Goal: Task Accomplishment & Management: Complete application form

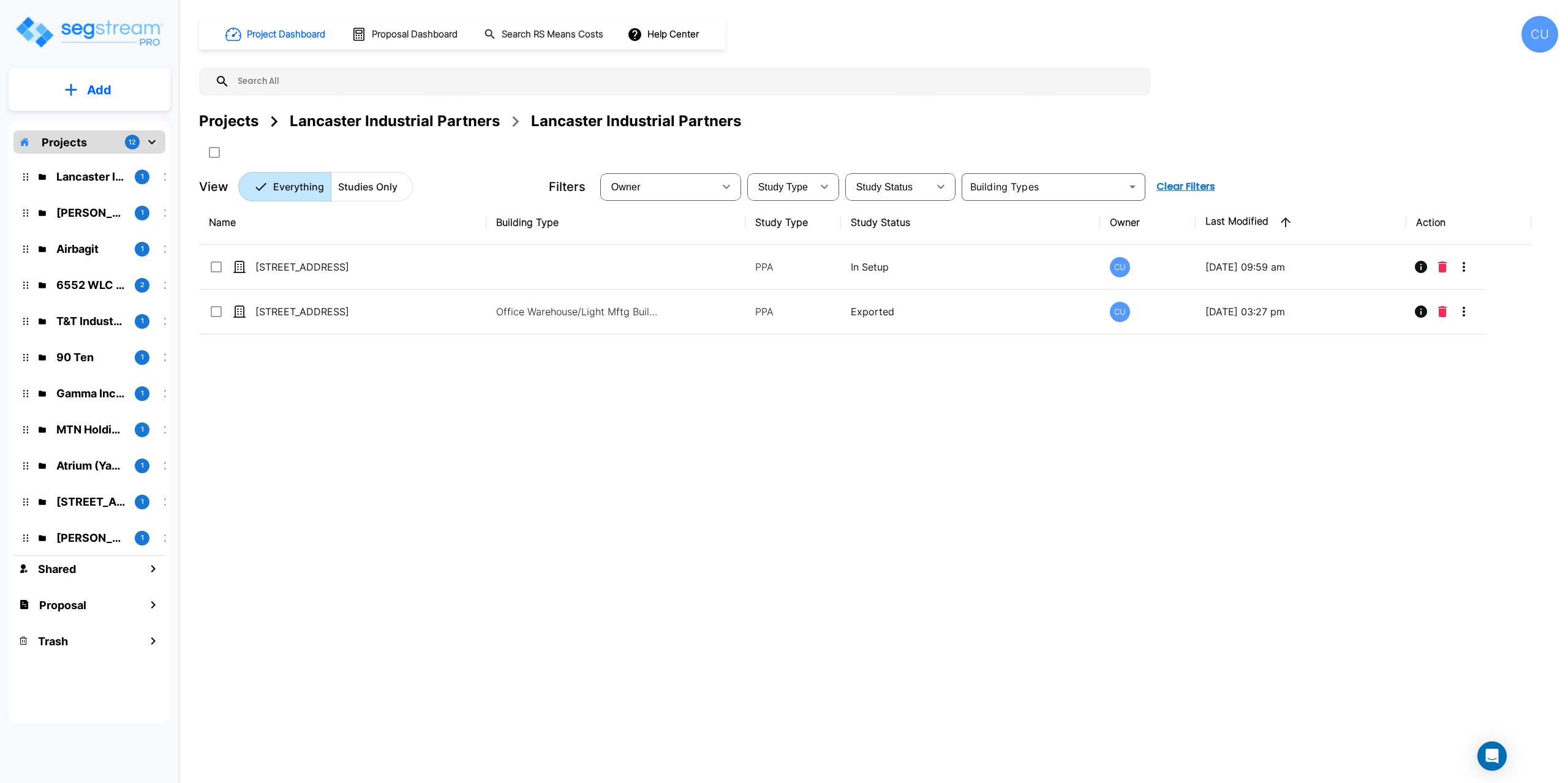
click at [80, 139] on p "Projects" at bounding box center [64, 142] width 45 height 16
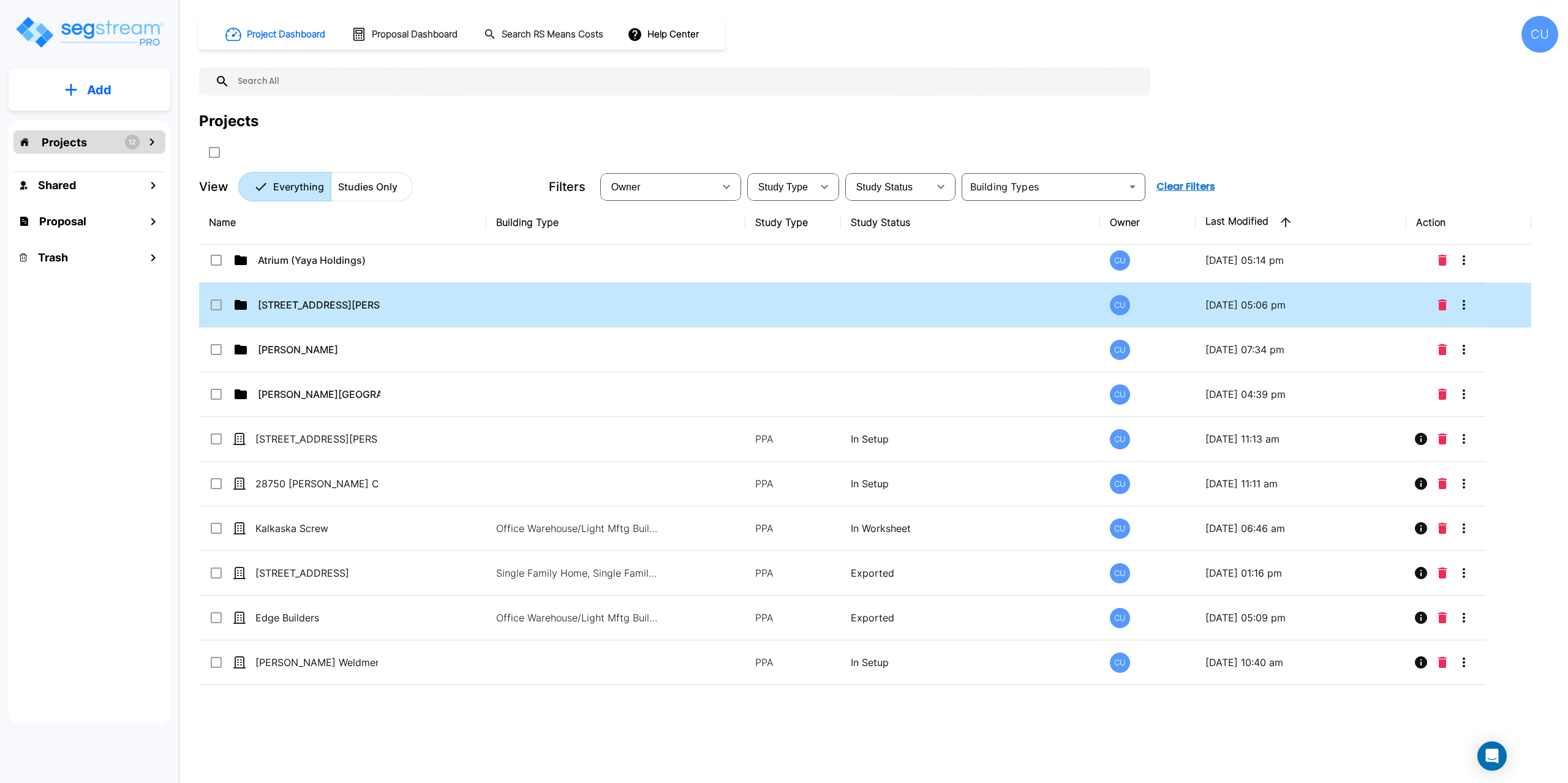
scroll to position [367, 0]
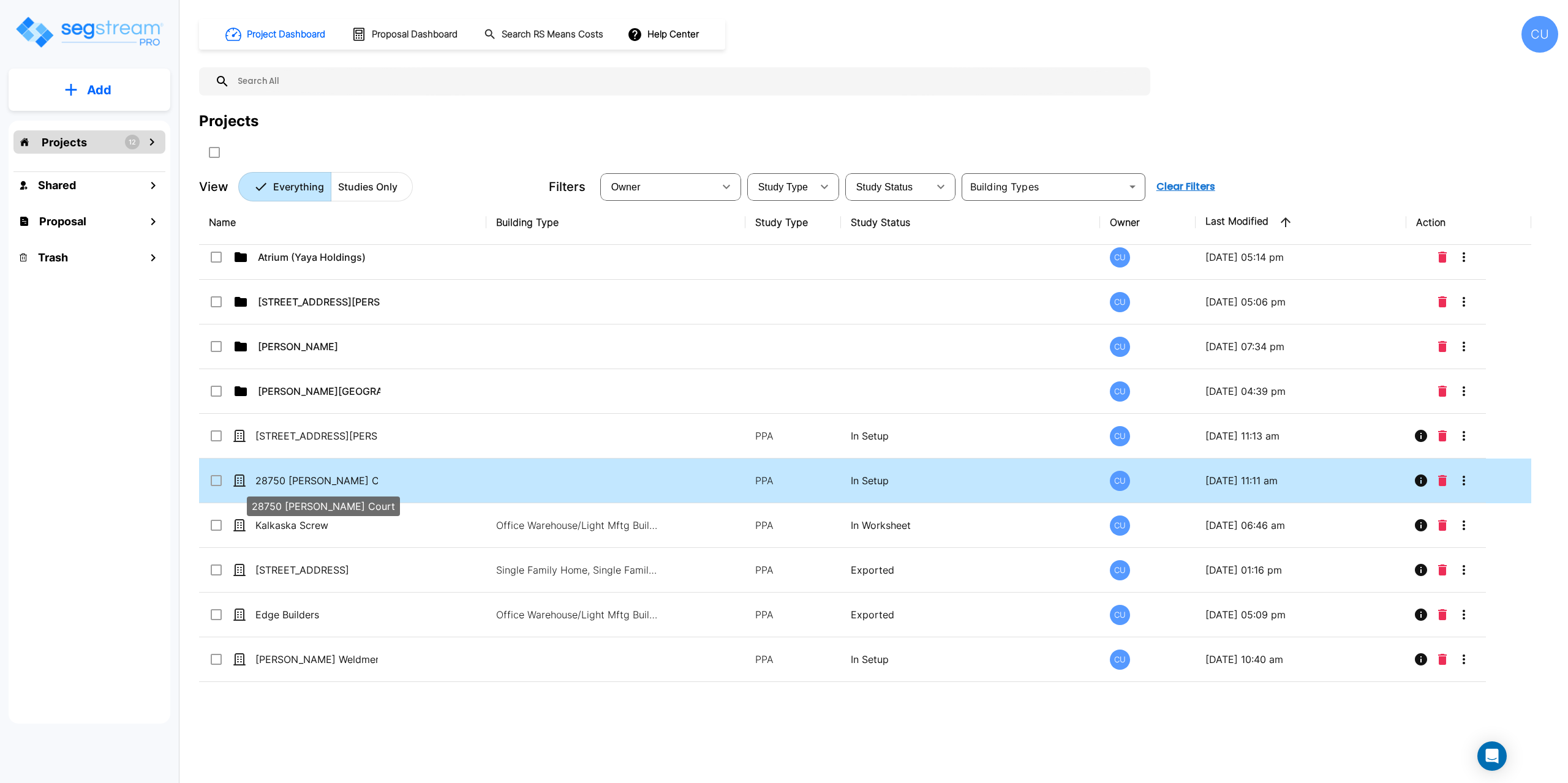
click at [337, 476] on p "28750 Howard Marrie Court" at bounding box center [316, 481] width 122 height 15
click at [361, 476] on p "28750 [PERSON_NAME] Court" at bounding box center [316, 481] width 122 height 15
checkbox input "false"
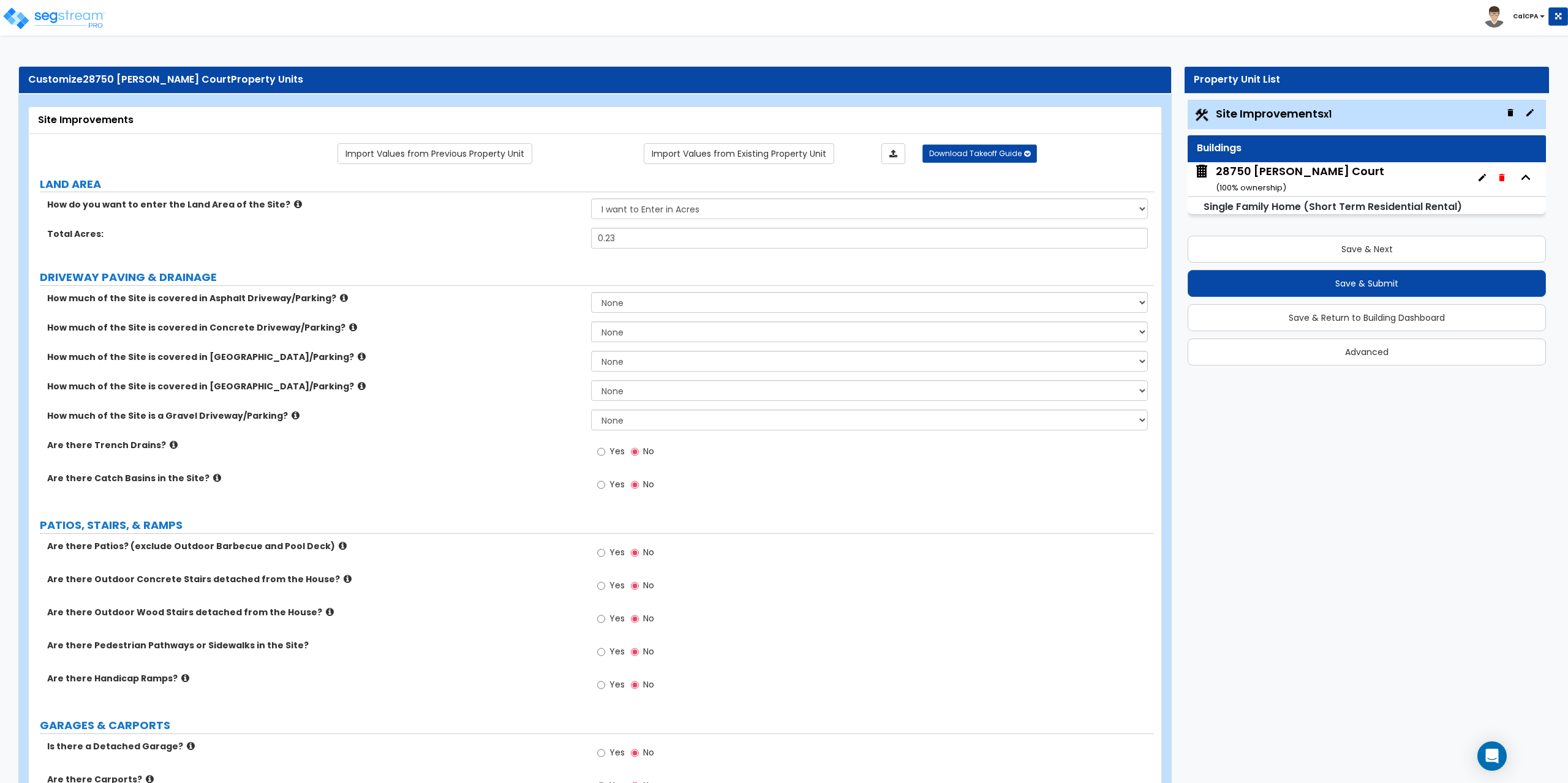
click at [358, 357] on icon at bounding box center [361, 356] width 8 height 9
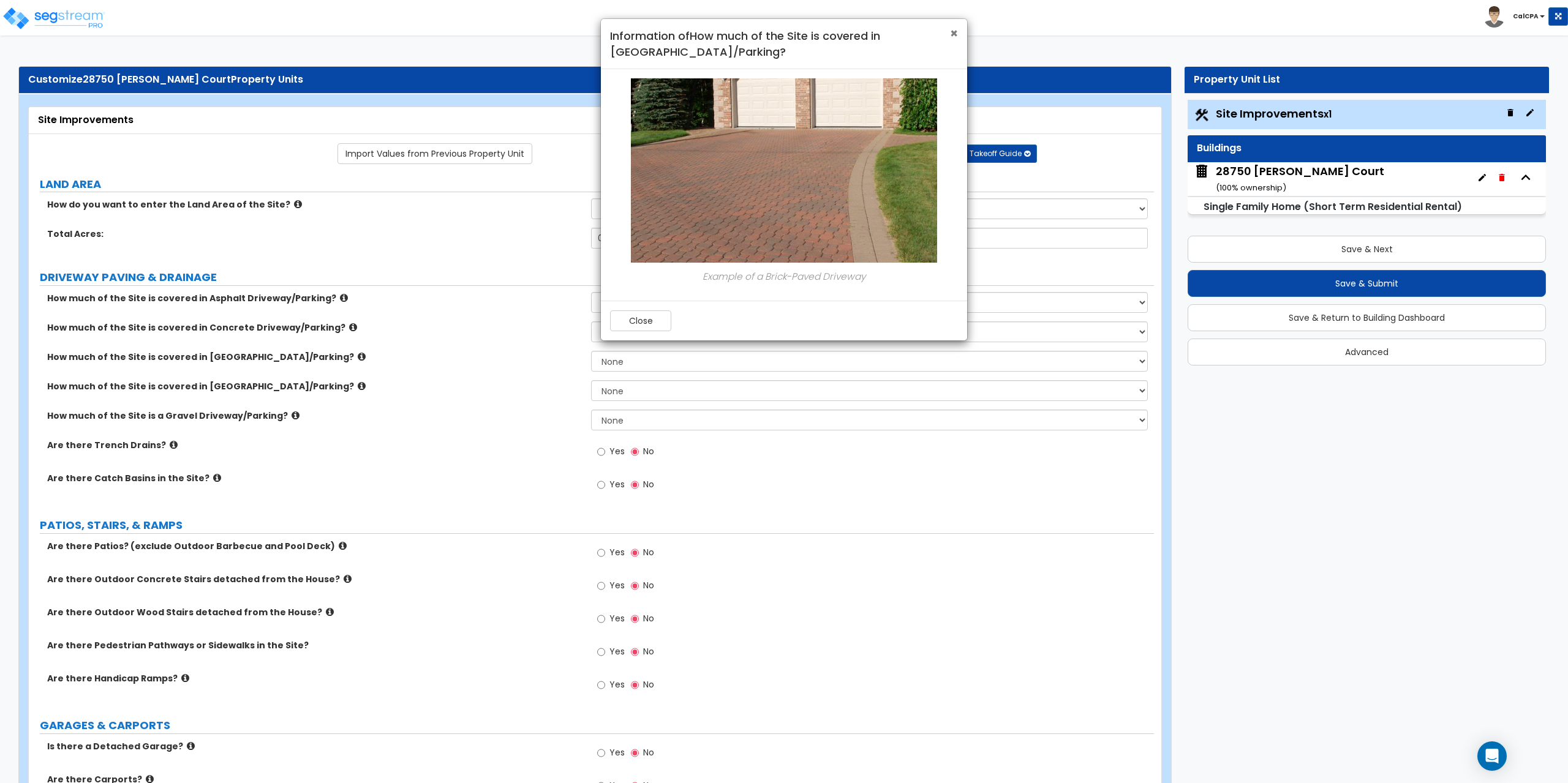
click at [954, 32] on span "×" at bounding box center [954, 33] width 8 height 18
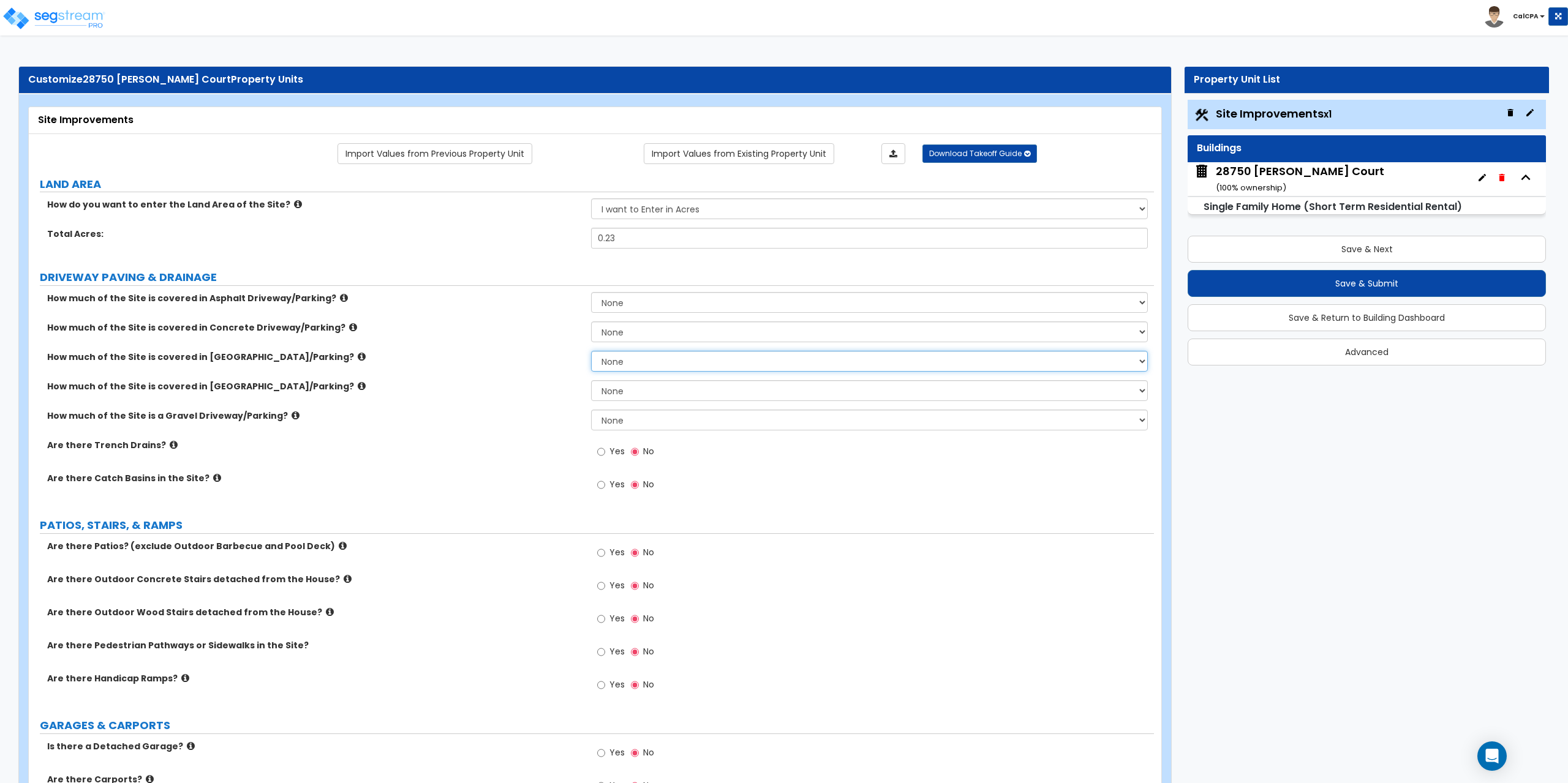
click at [1141, 360] on select "None I want to Enter an Approximate Percentage I want to Enter the Square Foota…" at bounding box center [869, 360] width 556 height 20
select select "2"
click at [591, 351] on select "None I want to Enter an Approximate Percentage I want to Enter the Square Foota…" at bounding box center [869, 360] width 556 height 20
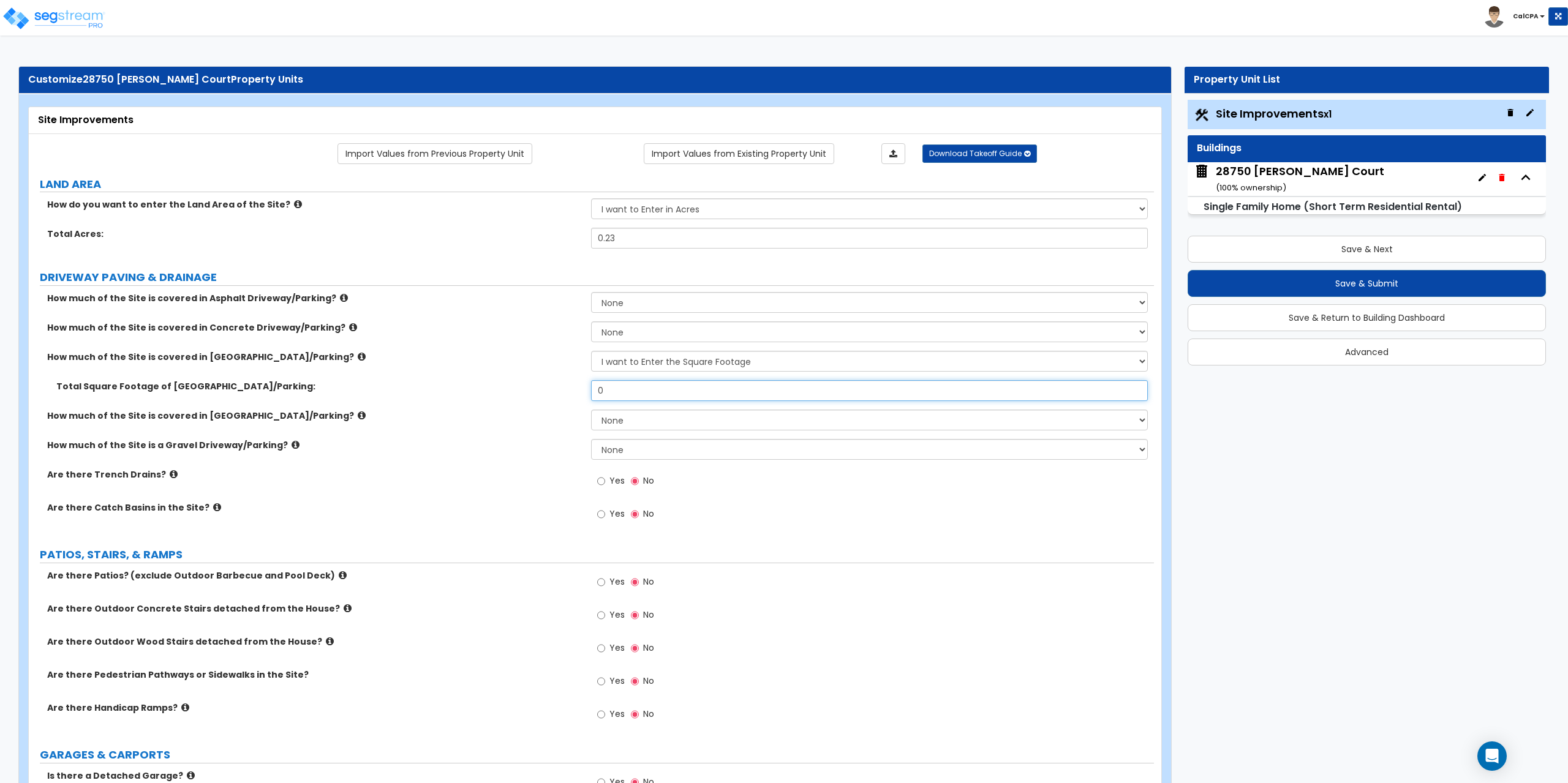
click at [615, 392] on input "0" at bounding box center [869, 390] width 556 height 20
drag, startPoint x: 615, startPoint y: 392, endPoint x: 584, endPoint y: 392, distance: 31.0
click at [584, 392] on div "Total Square Footage of [GEOGRAPHIC_DATA]/Parking: 0" at bounding box center [592, 395] width 1125 height 30
type input "950"
click at [358, 415] on icon at bounding box center [361, 415] width 8 height 9
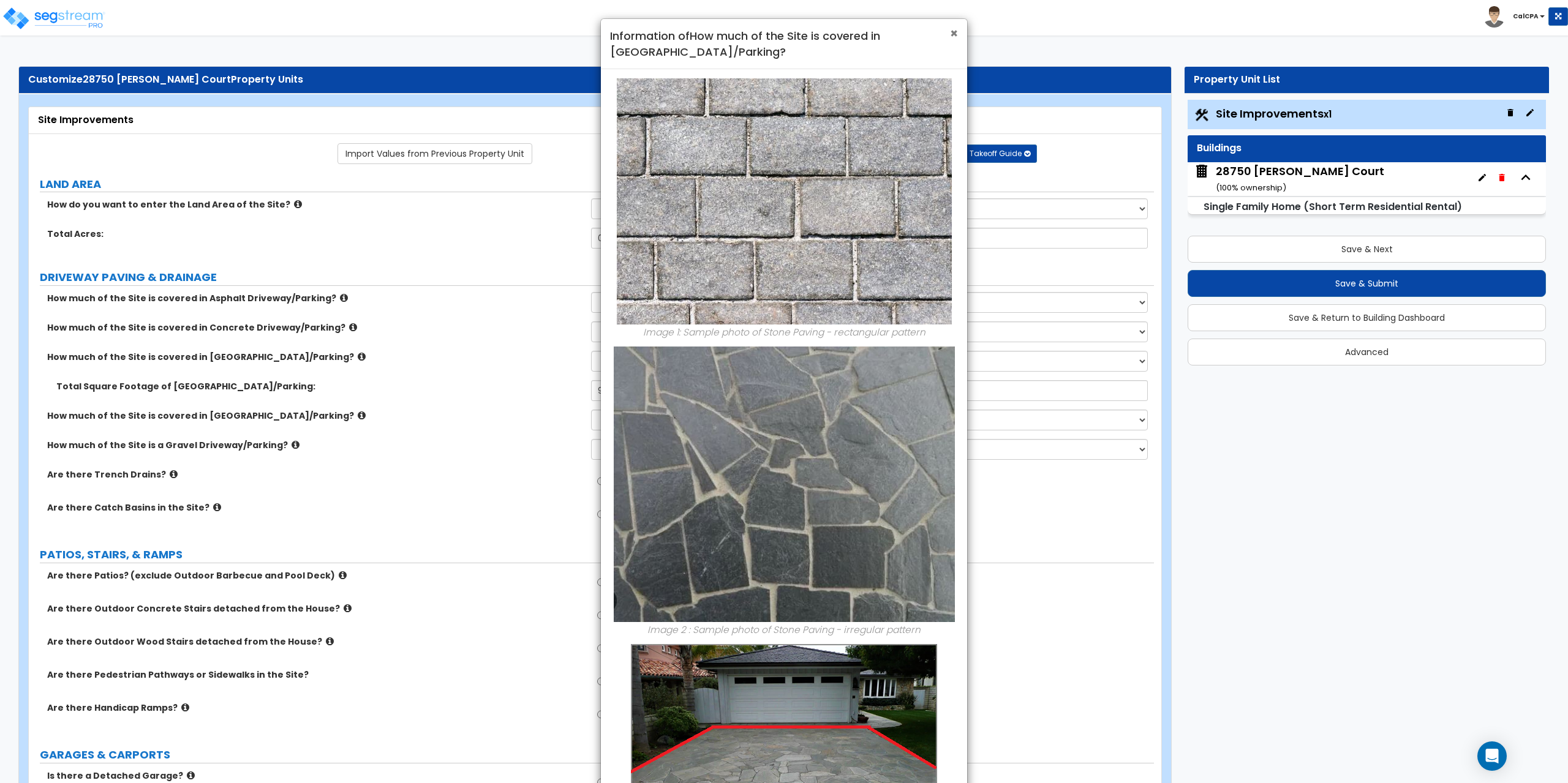
click at [956, 35] on span "×" at bounding box center [954, 33] width 8 height 18
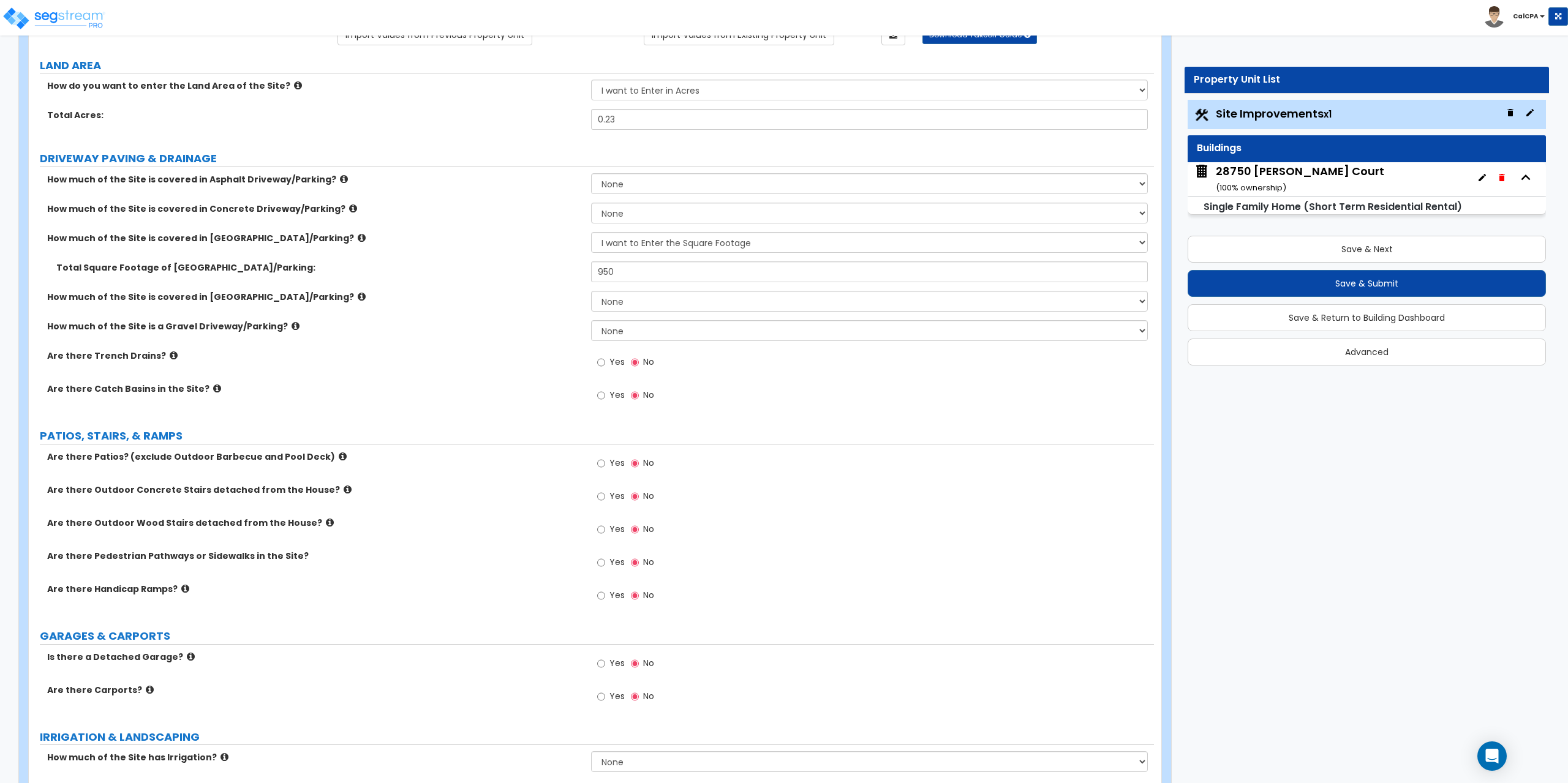
scroll to position [122, 0]
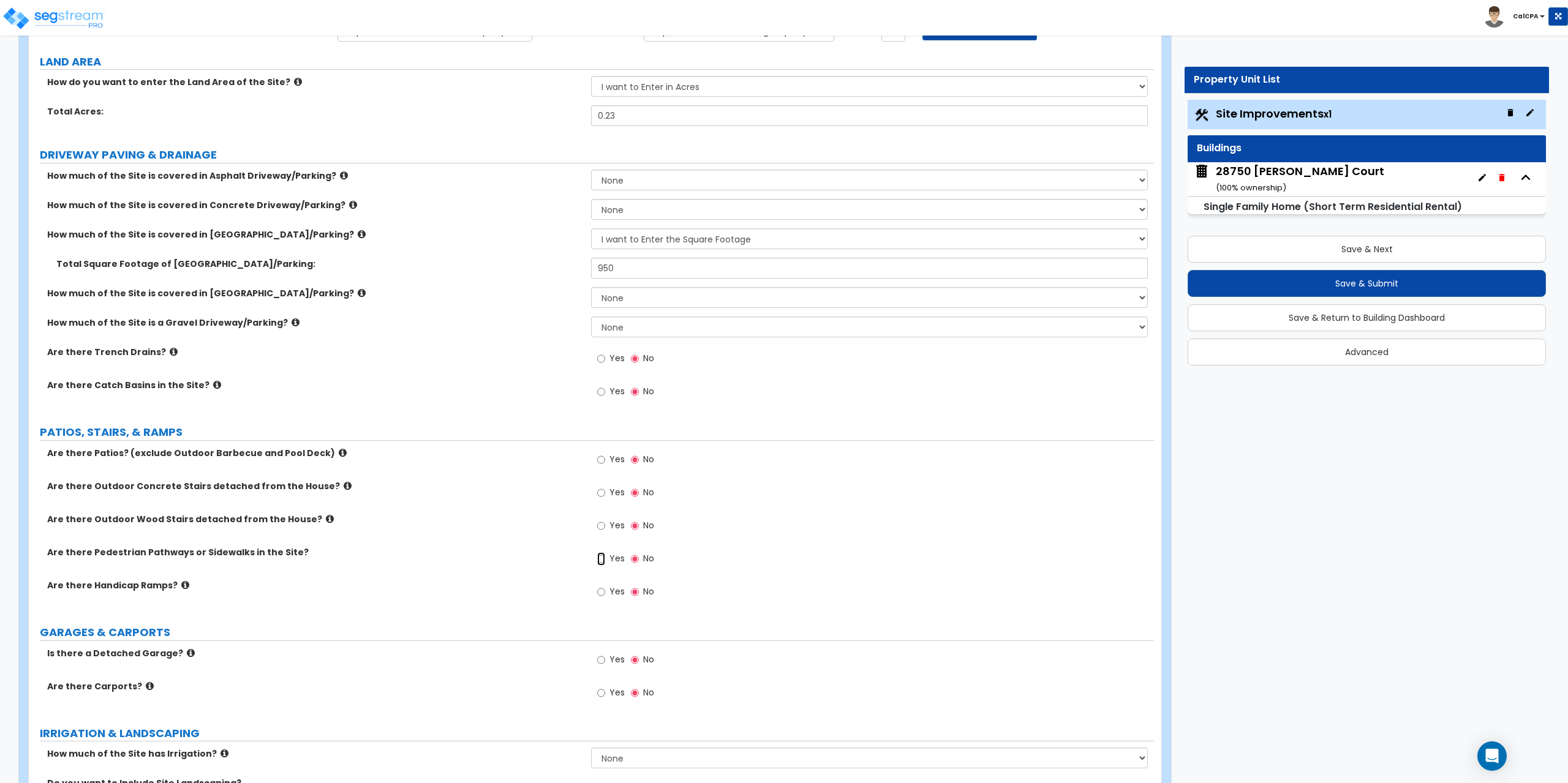
click at [604, 562] on input "Yes" at bounding box center [601, 558] width 8 height 13
radio input "true"
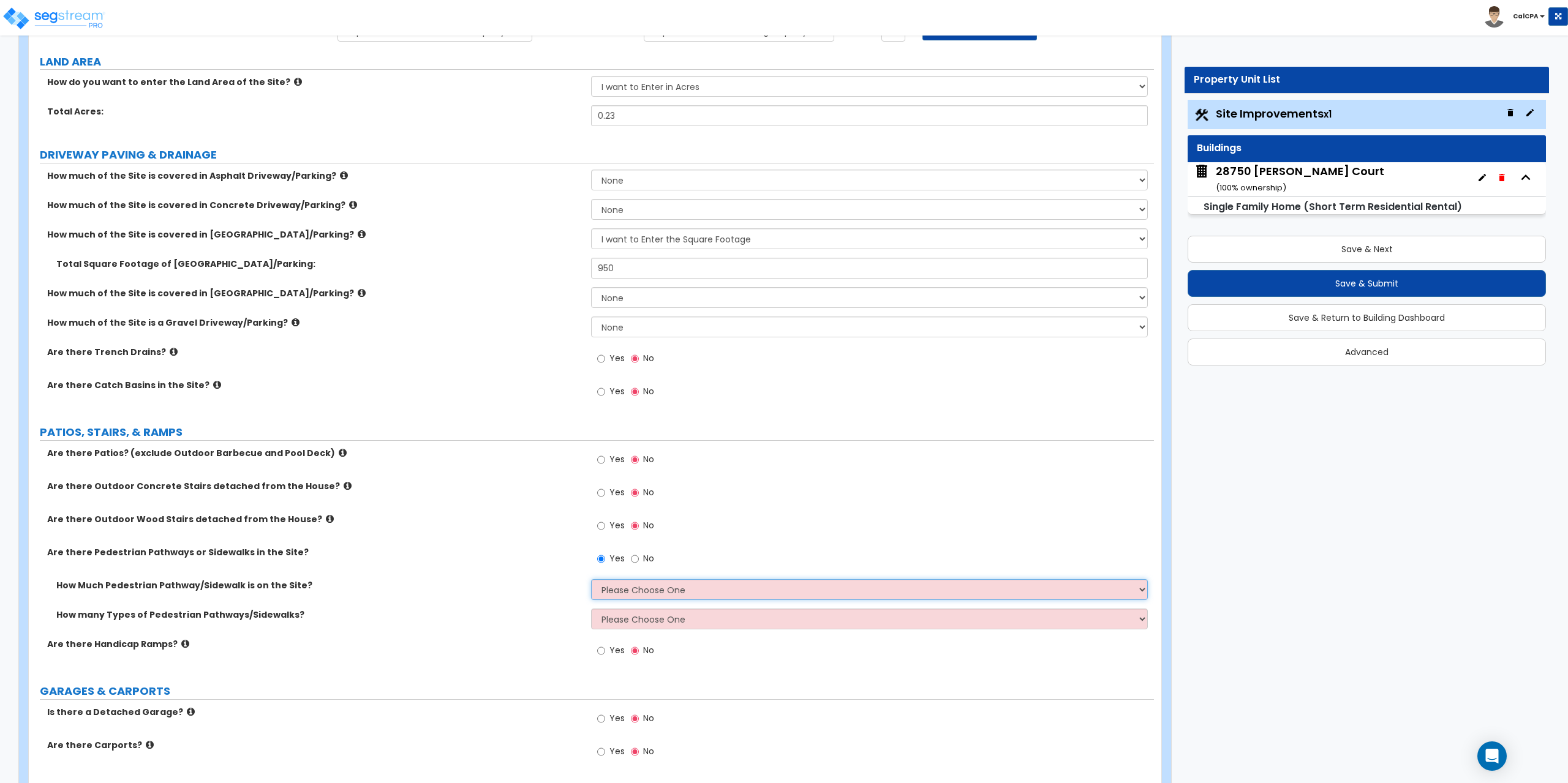
click at [1140, 589] on select "Please Choose One I Don't Know, Please Estimate For Me Enter Linear Footage" at bounding box center [869, 589] width 556 height 20
select select "2"
click at [591, 579] on select "Please Choose One I Don't Know, Please Estimate For Me Enter Linear Footage" at bounding box center [869, 589] width 556 height 20
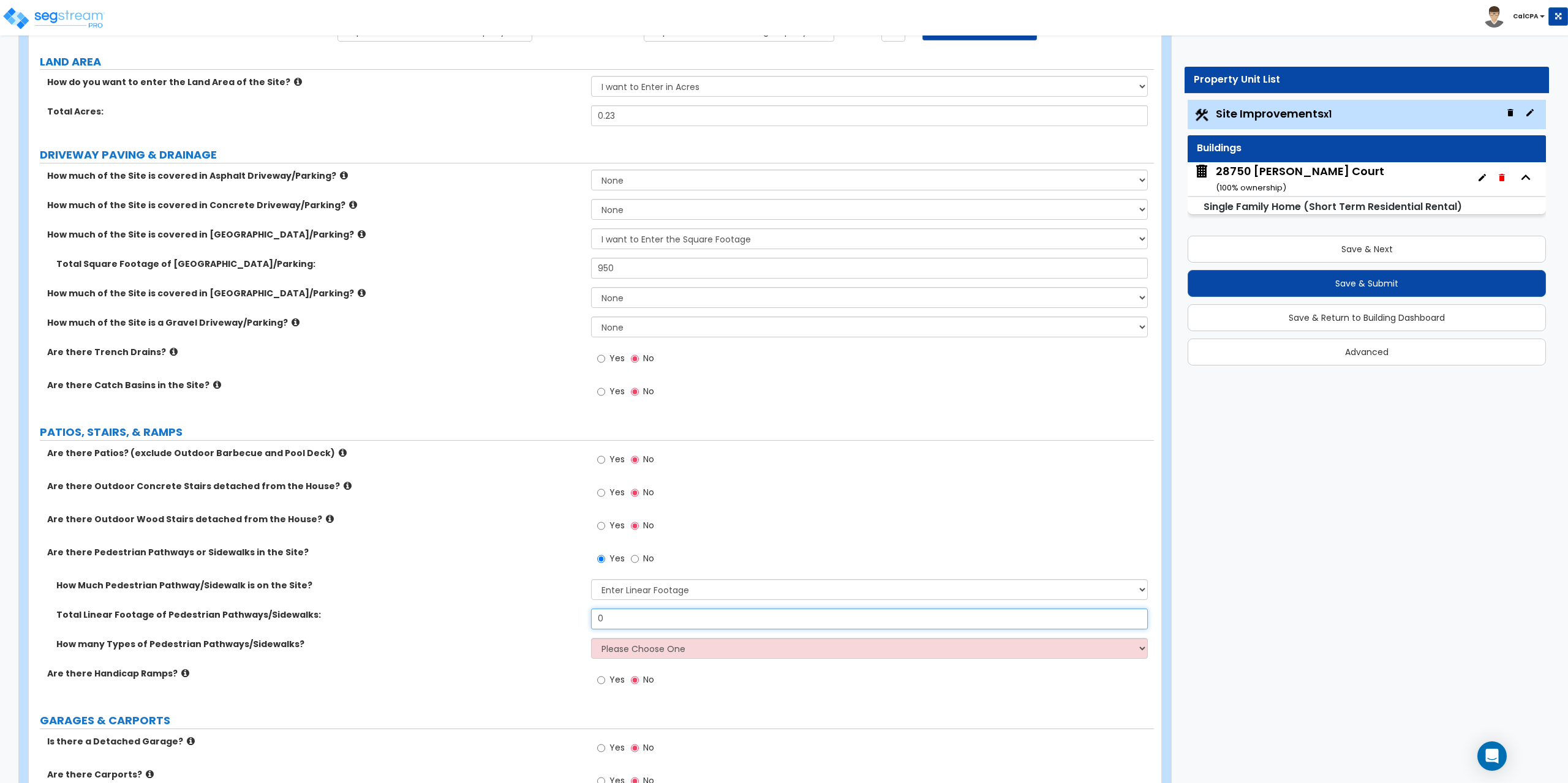
drag, startPoint x: 653, startPoint y: 620, endPoint x: 565, endPoint y: 613, distance: 88.3
click at [566, 613] on div "Total Linear Footage of Pedestrian Pathways/Sidewalks: 0" at bounding box center [592, 623] width 1125 height 30
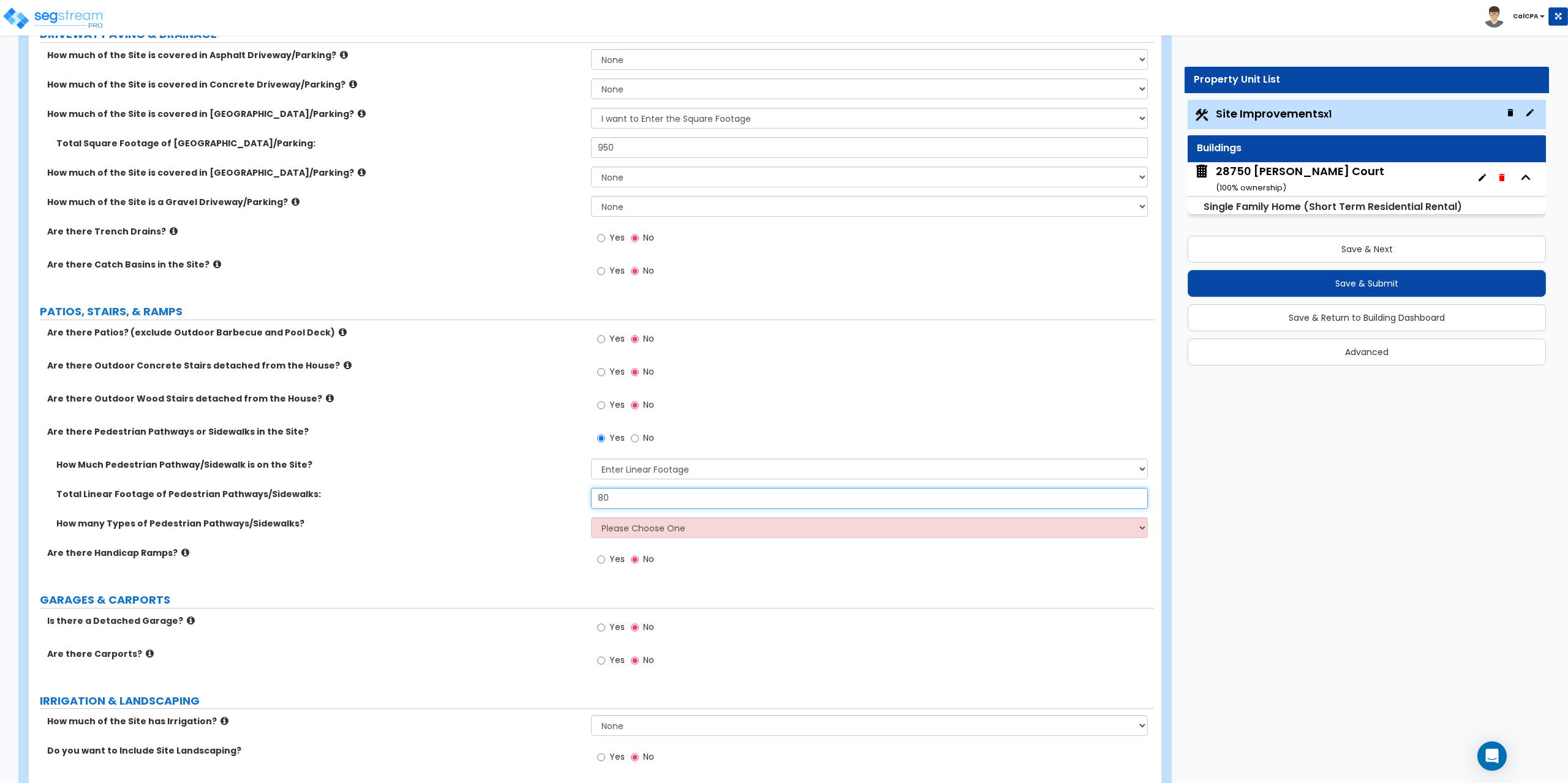
scroll to position [245, 0]
type input "80"
click at [1138, 529] on select "Please Choose One 1 2 3" at bounding box center [869, 525] width 556 height 20
select select "1"
click at [591, 515] on select "Please Choose One 1 2 3" at bounding box center [869, 525] width 556 height 20
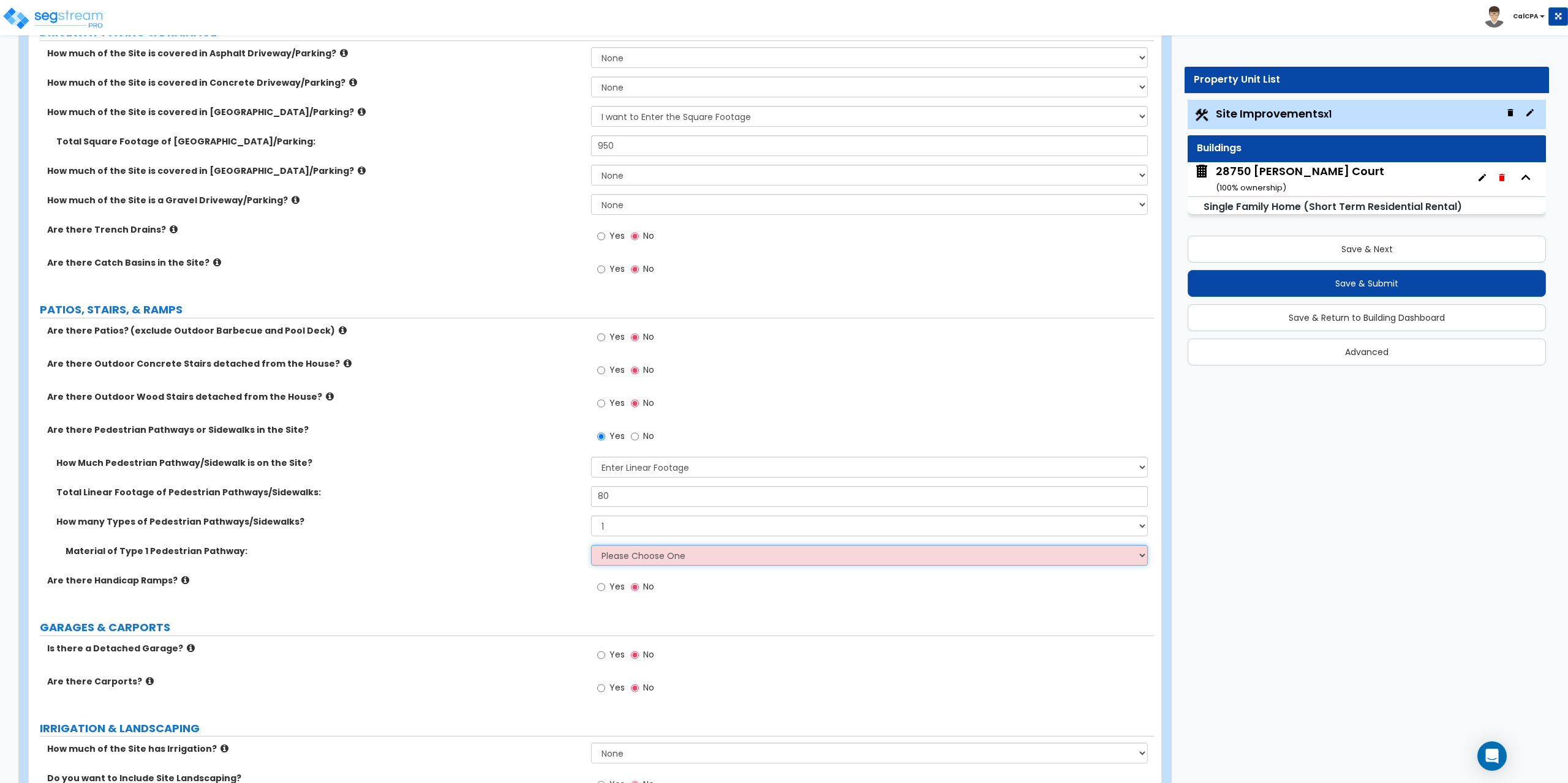
click at [1135, 557] on select "Please Choose One Bare Concrete Stamped Concrete Brick Pavers Stone Pavers Wood…" at bounding box center [869, 555] width 556 height 20
select select "3"
click at [591, 545] on select "Please Choose One Bare Concrete Stamped Concrete Brick Pavers Stone Pavers Wood…" at bounding box center [869, 555] width 556 height 20
